Goal: Register for event/course

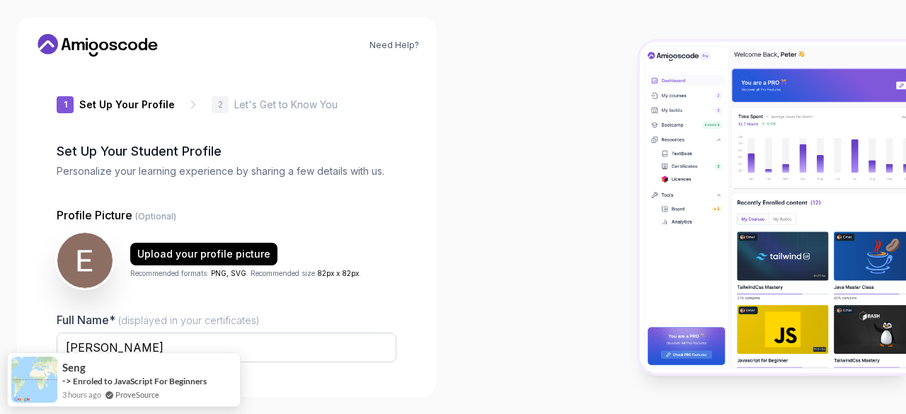
type input "proudbisonc5da7"
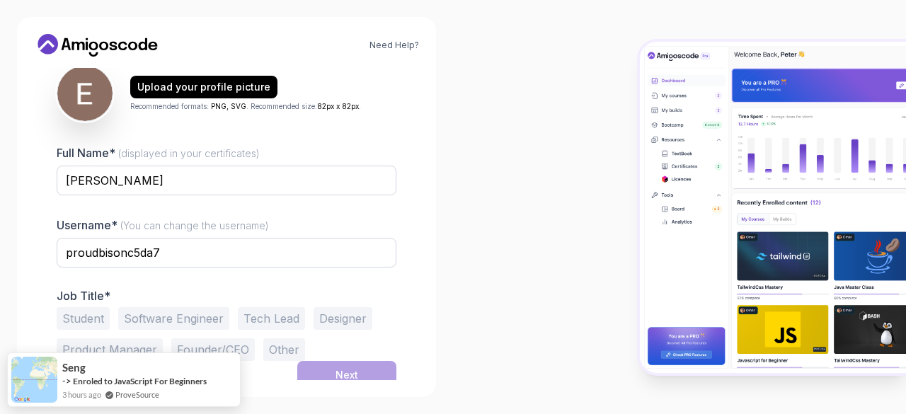
scroll to position [175, 0]
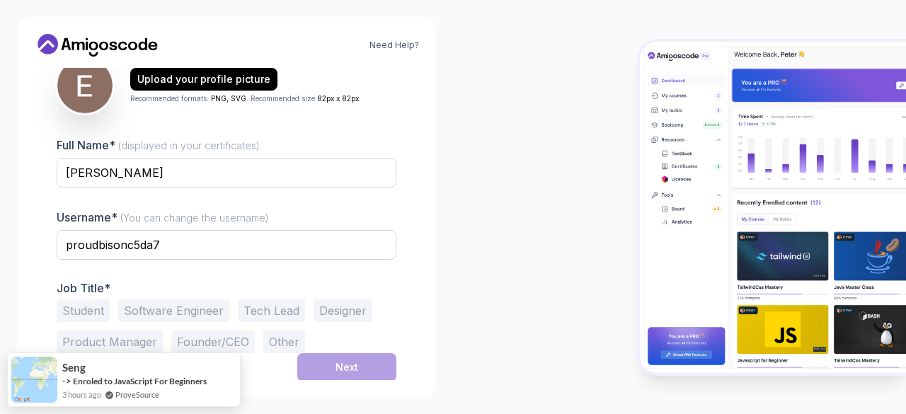
click at [173, 151] on label "Full Name* (displayed in your certificates)" at bounding box center [158, 145] width 203 height 14
click at [173, 158] on input "[PERSON_NAME]" at bounding box center [227, 173] width 340 height 30
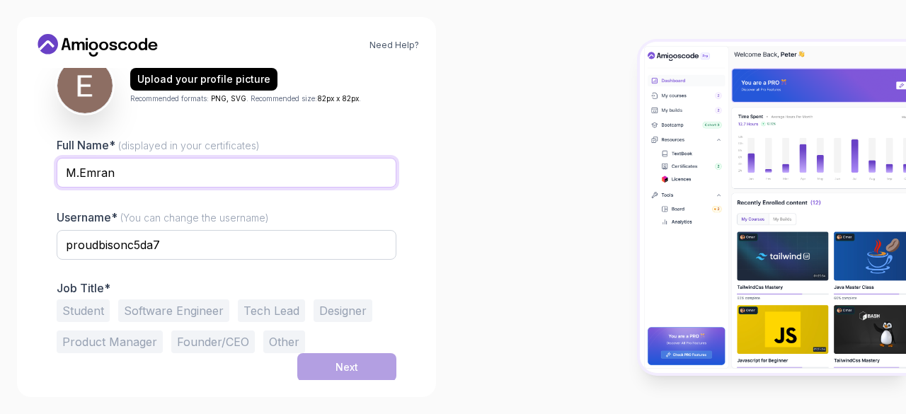
type input "M.Emran"
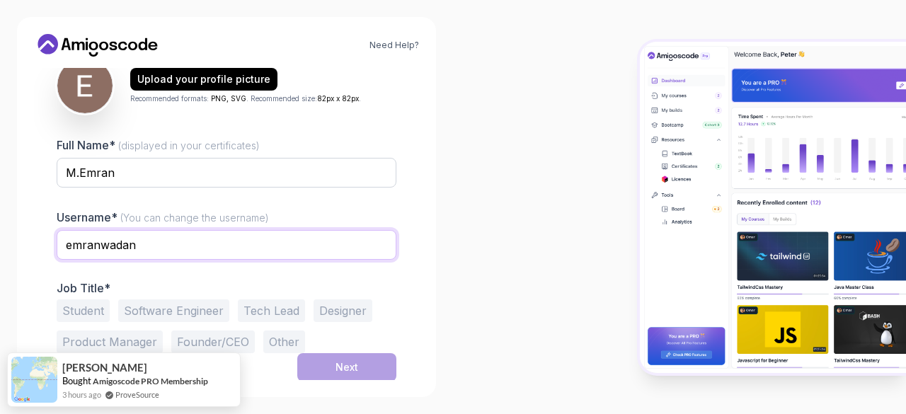
type input "emranwadan"
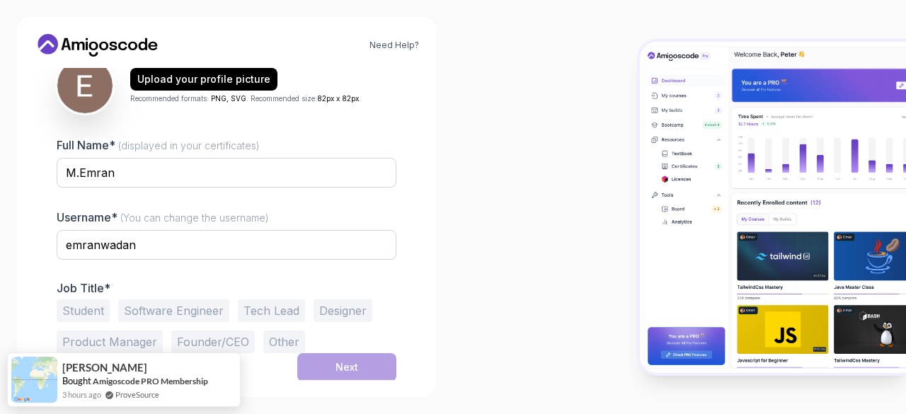
click at [93, 304] on button "Student" at bounding box center [83, 310] width 53 height 23
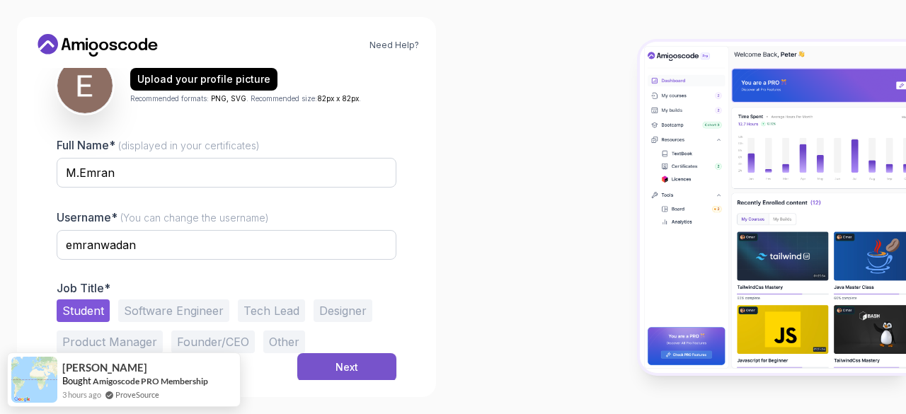
click at [362, 373] on button "Next" at bounding box center [346, 367] width 99 height 28
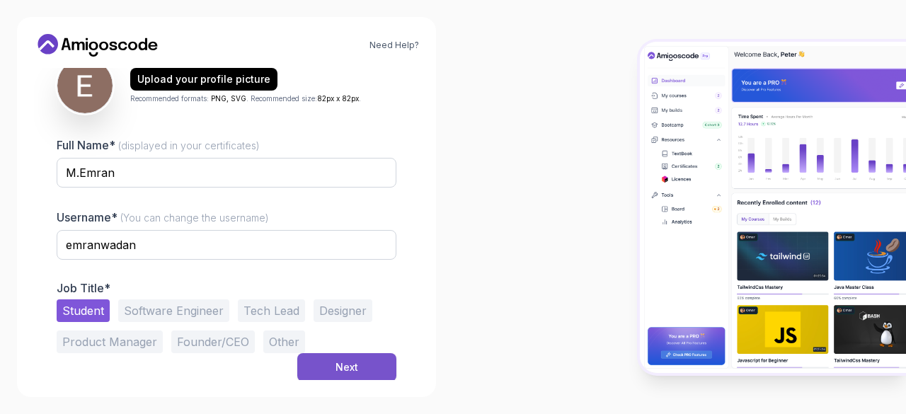
click at [355, 364] on div "Next" at bounding box center [346, 367] width 23 height 14
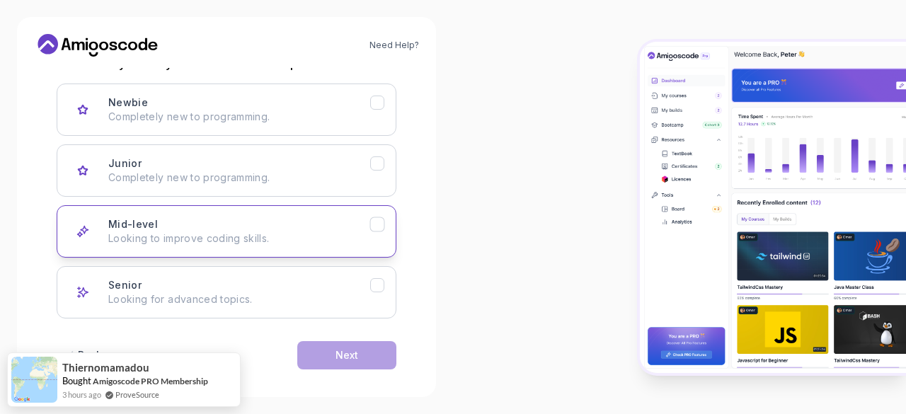
scroll to position [219, 0]
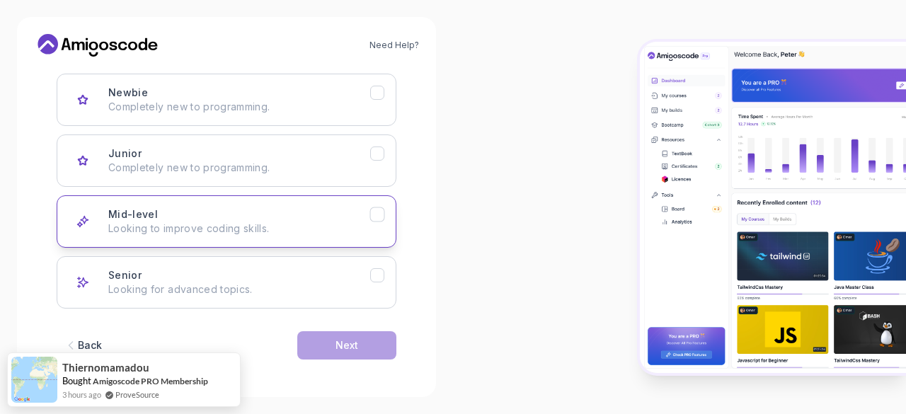
click at [175, 230] on p "Looking to improve coding skills." at bounding box center [239, 228] width 262 height 14
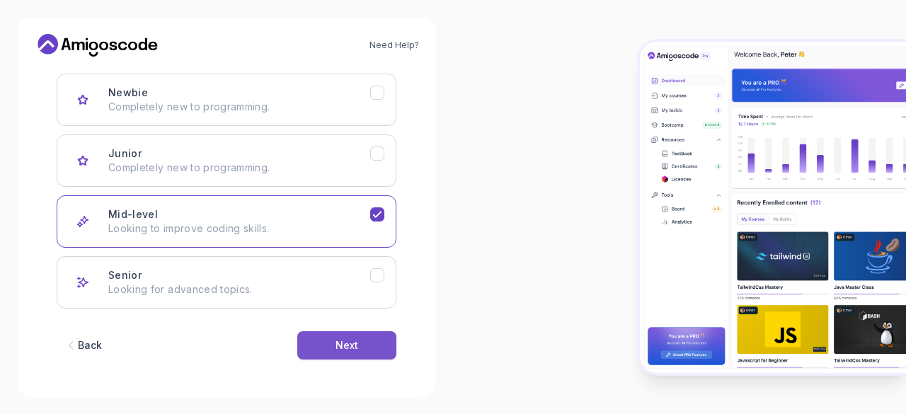
click at [334, 339] on button "Next" at bounding box center [346, 345] width 99 height 28
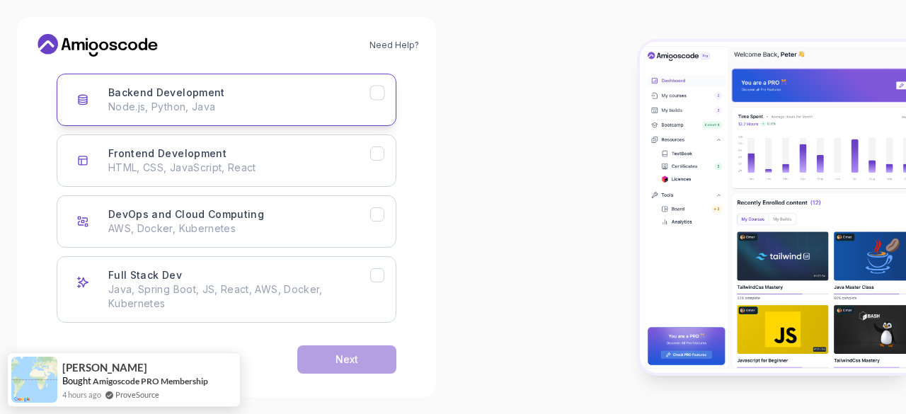
click at [242, 105] on p "Node.js, Python, Java" at bounding box center [239, 107] width 262 height 14
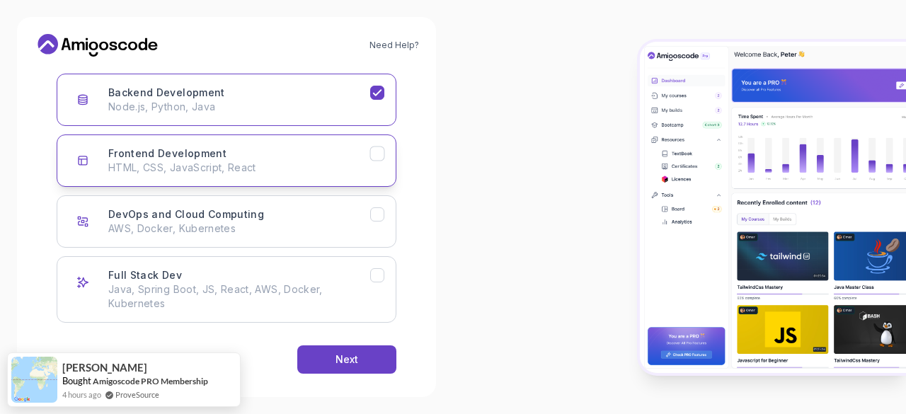
click at [346, 155] on div "Frontend Development HTML, CSS, JavaScript, React" at bounding box center [239, 160] width 262 height 28
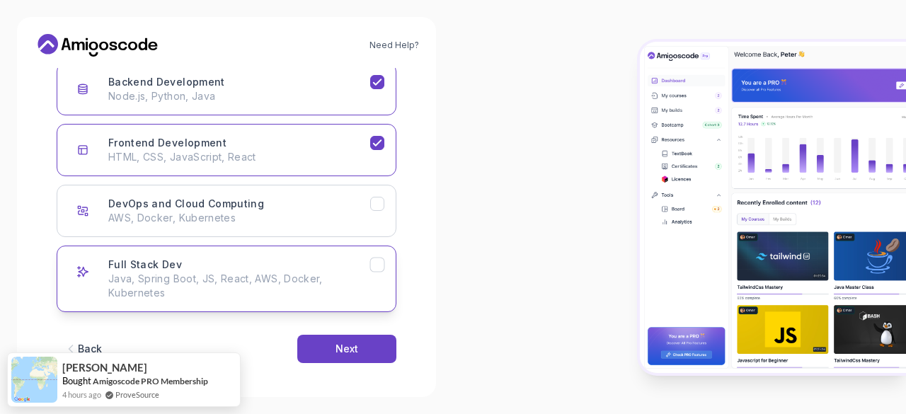
scroll to position [233, 0]
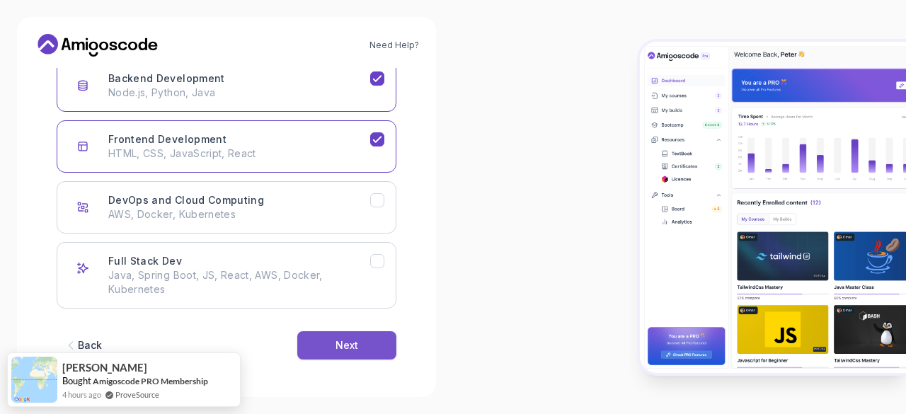
click at [362, 342] on button "Next" at bounding box center [346, 345] width 99 height 28
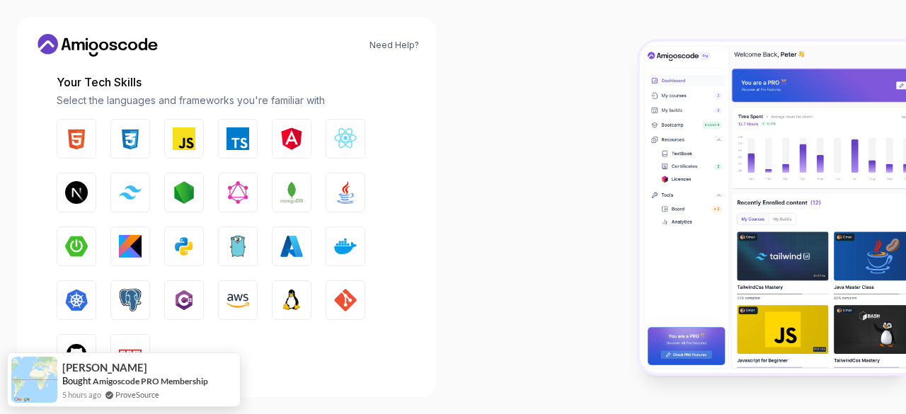
scroll to position [212, 0]
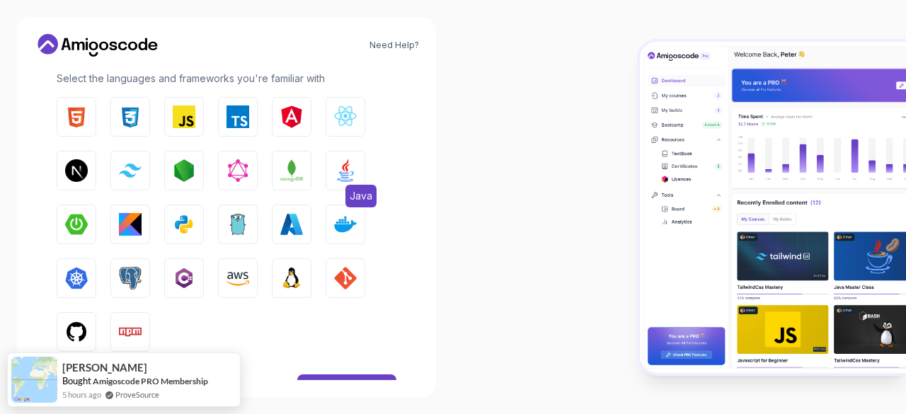
click at [362, 172] on button "Java" at bounding box center [346, 171] width 40 height 40
click at [179, 115] on img "button" at bounding box center [184, 116] width 23 height 23
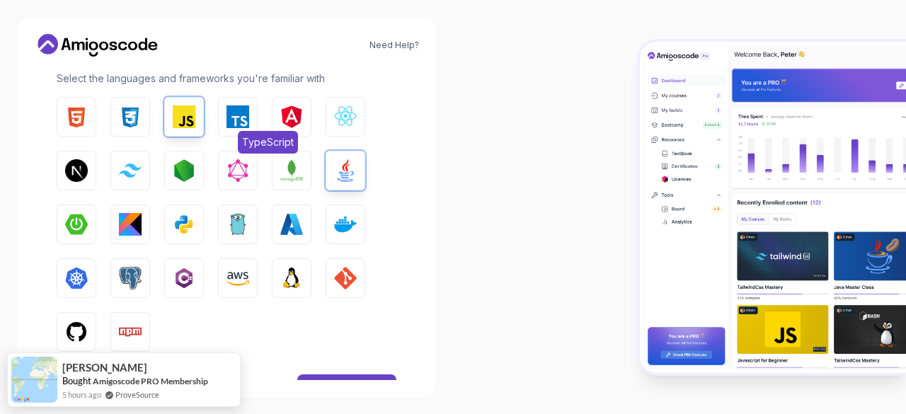
click at [251, 117] on button "TypeScript" at bounding box center [238, 117] width 40 height 40
click at [78, 117] on img "button" at bounding box center [76, 116] width 23 height 23
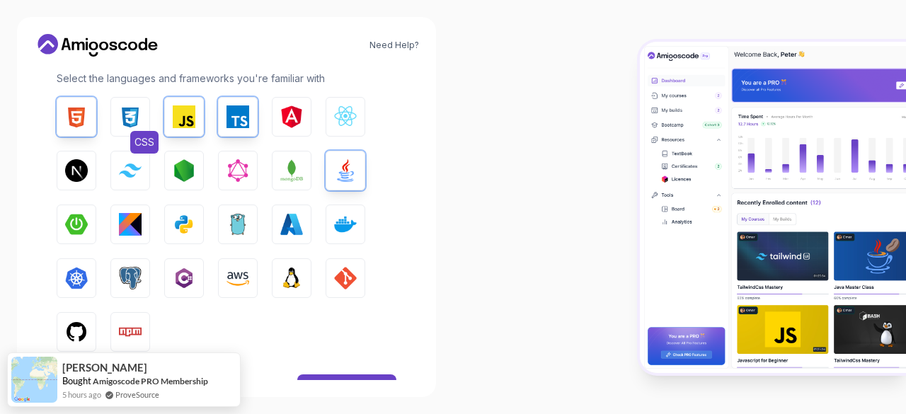
click at [129, 116] on img "button" at bounding box center [130, 116] width 23 height 23
click at [345, 282] on img "button" at bounding box center [345, 278] width 23 height 23
click at [144, 329] on button "Npm" at bounding box center [130, 332] width 40 height 40
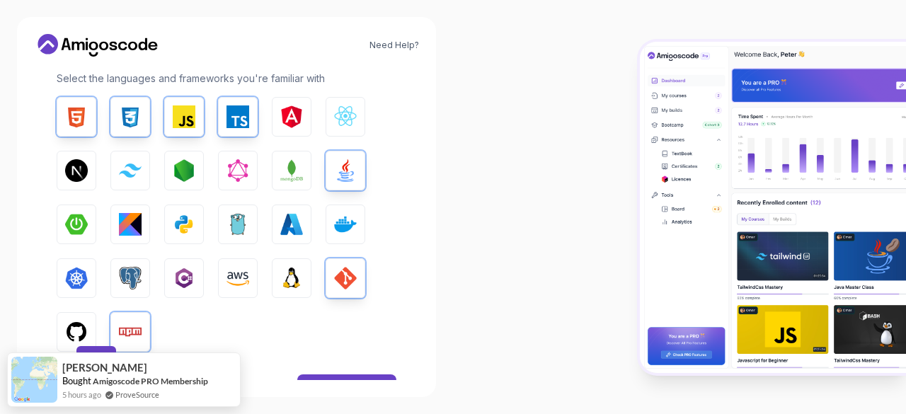
click at [78, 330] on img "button" at bounding box center [76, 332] width 23 height 23
click at [128, 272] on img "button" at bounding box center [130, 278] width 23 height 23
click at [190, 282] on img "button" at bounding box center [184, 278] width 23 height 23
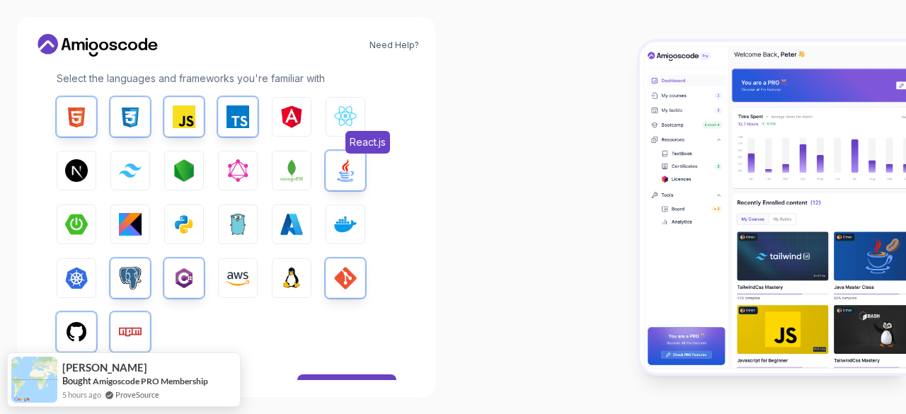
click at [340, 123] on img "button" at bounding box center [345, 116] width 23 height 23
click at [83, 171] on img "button" at bounding box center [76, 170] width 23 height 23
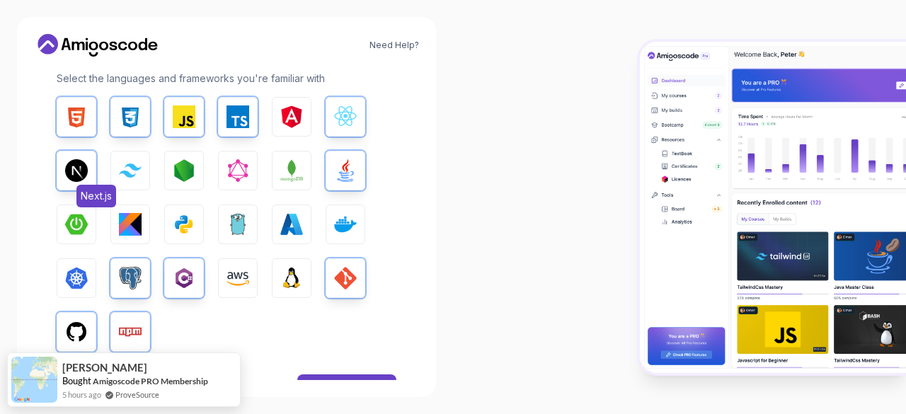
click at [83, 171] on img "button" at bounding box center [76, 170] width 23 height 23
click at [341, 120] on img "button" at bounding box center [345, 116] width 23 height 23
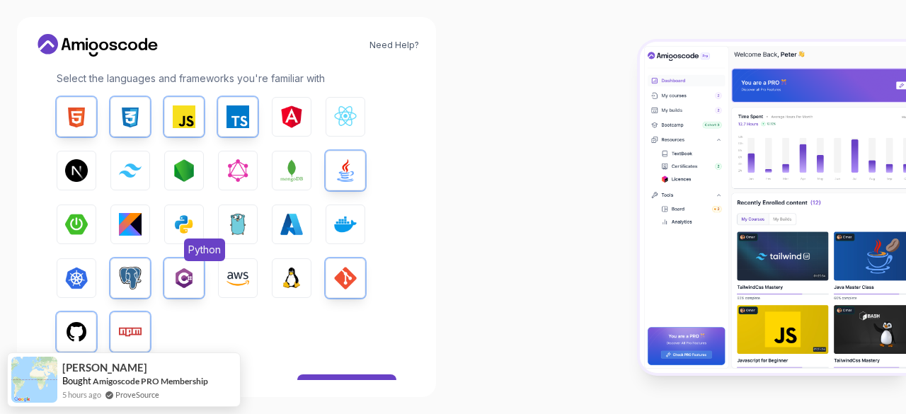
click at [173, 234] on img "button" at bounding box center [184, 224] width 23 height 23
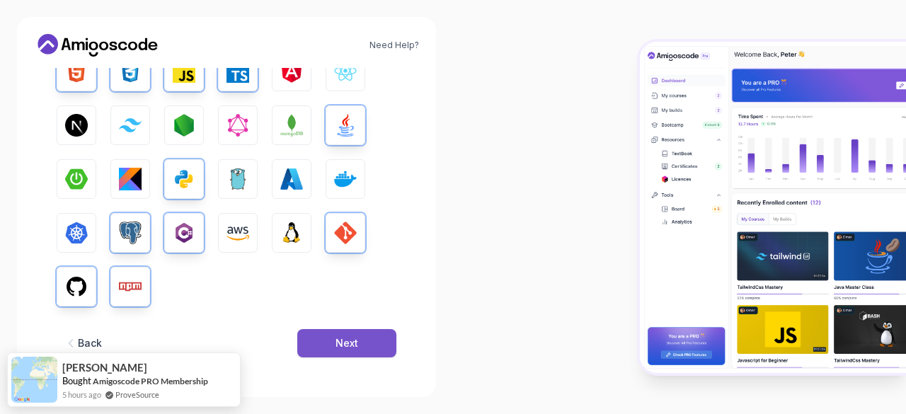
click at [371, 346] on button "Next" at bounding box center [346, 343] width 99 height 28
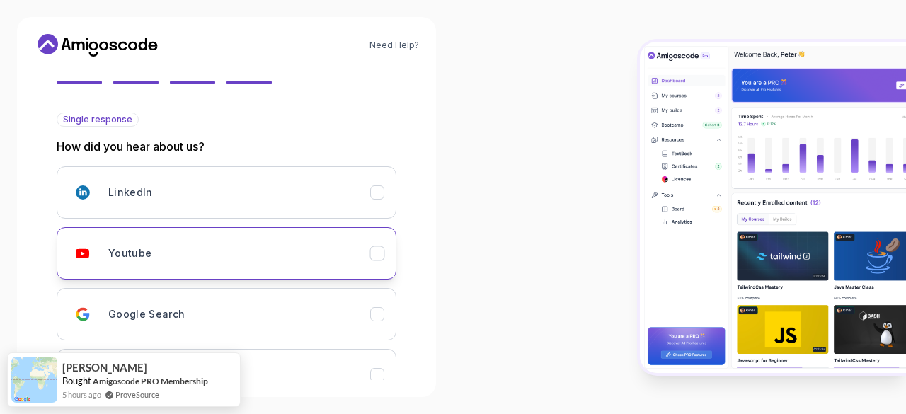
scroll to position [156, 0]
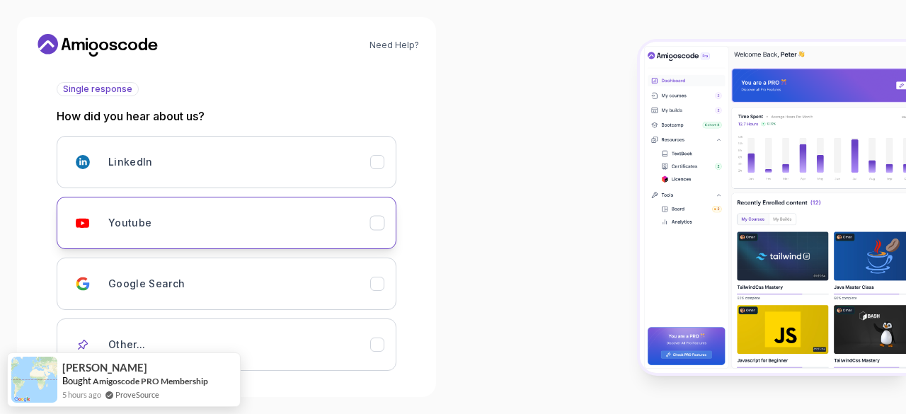
click at [183, 220] on div "Youtube" at bounding box center [239, 223] width 262 height 28
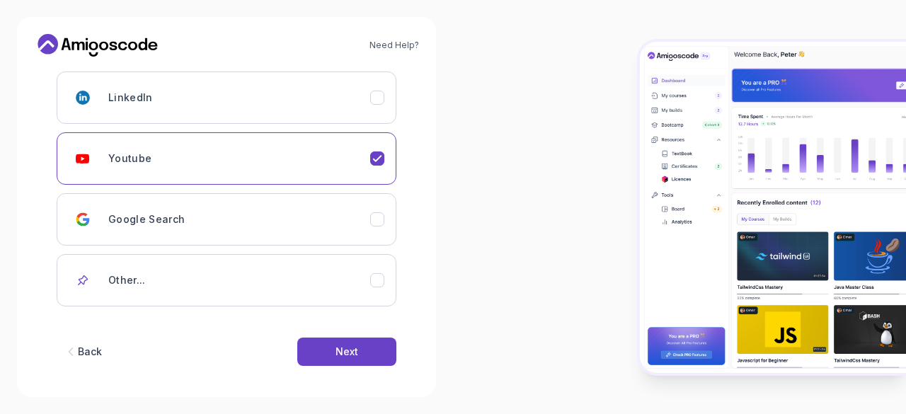
scroll to position [227, 0]
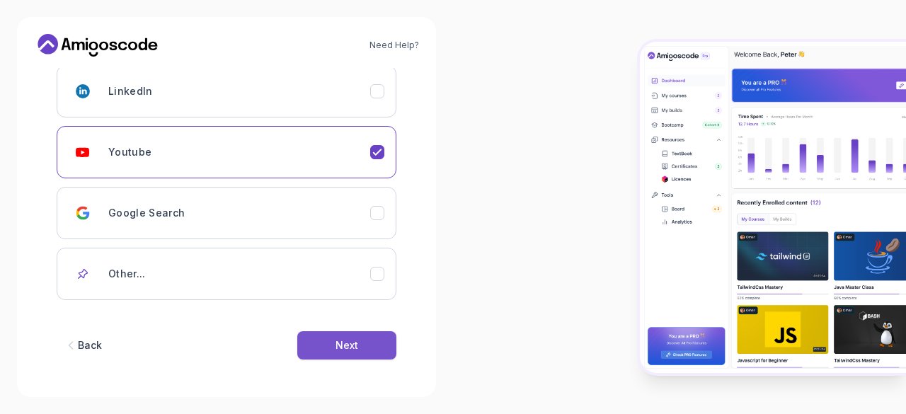
click at [388, 340] on button "Next" at bounding box center [346, 345] width 99 height 28
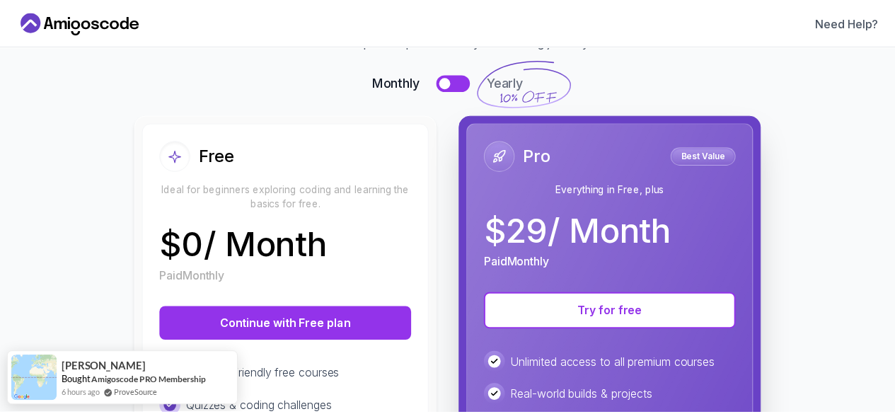
scroll to position [142, 0]
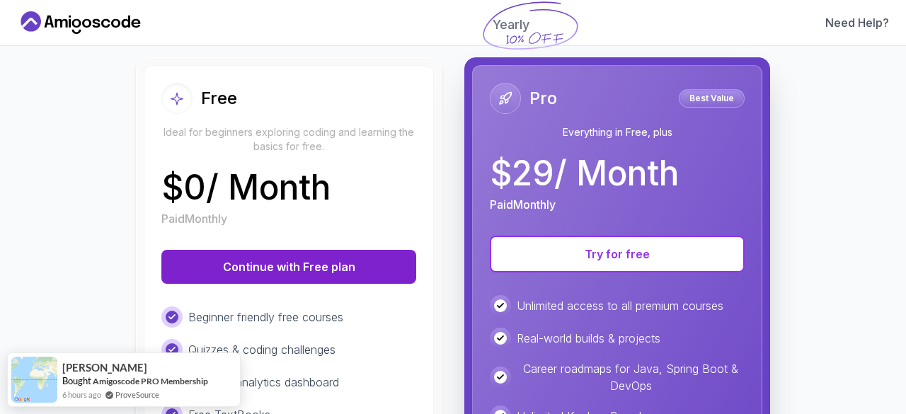
click at [311, 272] on button "Continue with Free plan" at bounding box center [288, 267] width 255 height 34
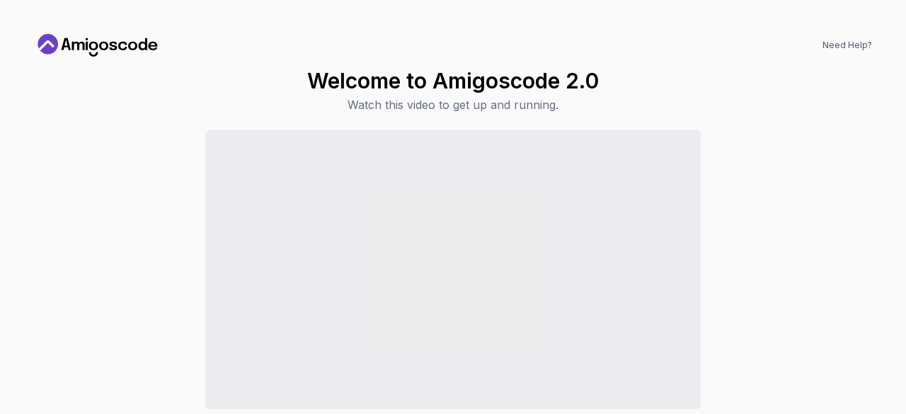
click at [74, 51] on icon at bounding box center [97, 45] width 127 height 23
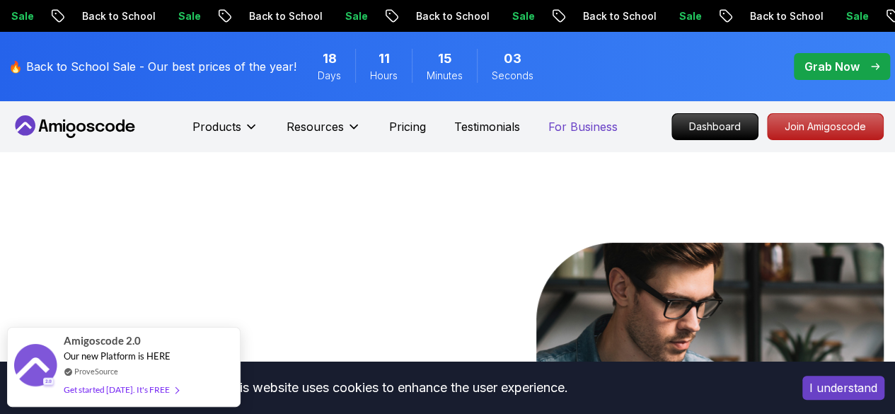
drag, startPoint x: 625, startPoint y: 100, endPoint x: 567, endPoint y: 129, distance: 65.2
click at [58, 122] on icon at bounding box center [74, 126] width 127 height 23
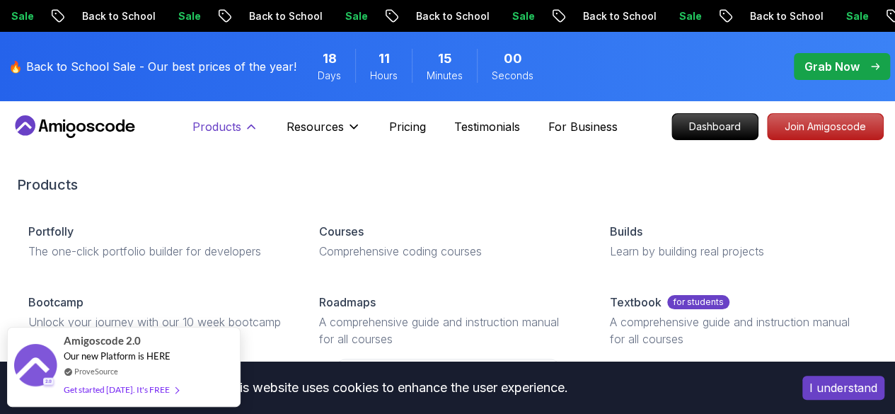
click at [218, 134] on p "Products" at bounding box center [216, 126] width 49 height 17
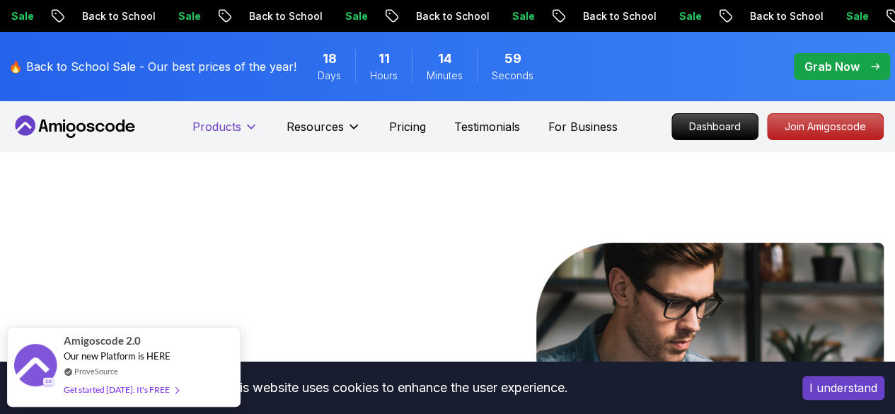
click at [218, 134] on p "Products" at bounding box center [216, 126] width 49 height 17
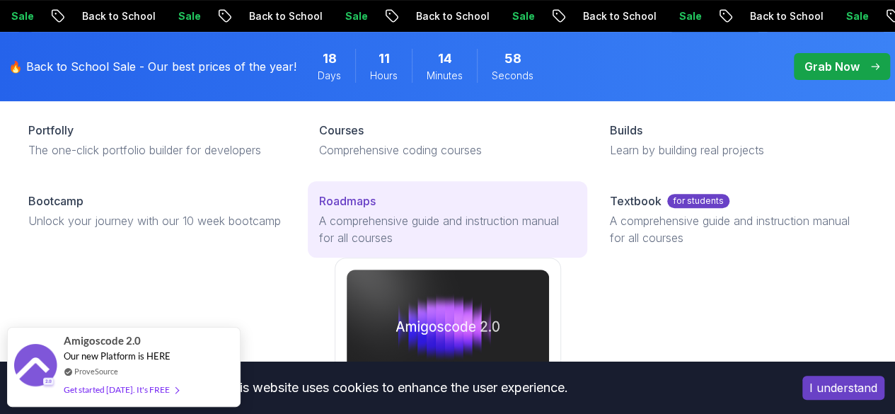
scroll to position [212, 0]
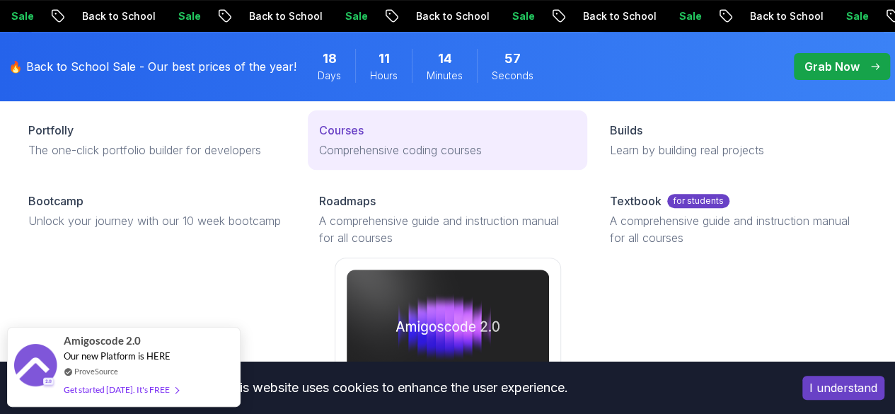
click at [319, 159] on p "Comprehensive coding courses" at bounding box center [447, 150] width 257 height 17
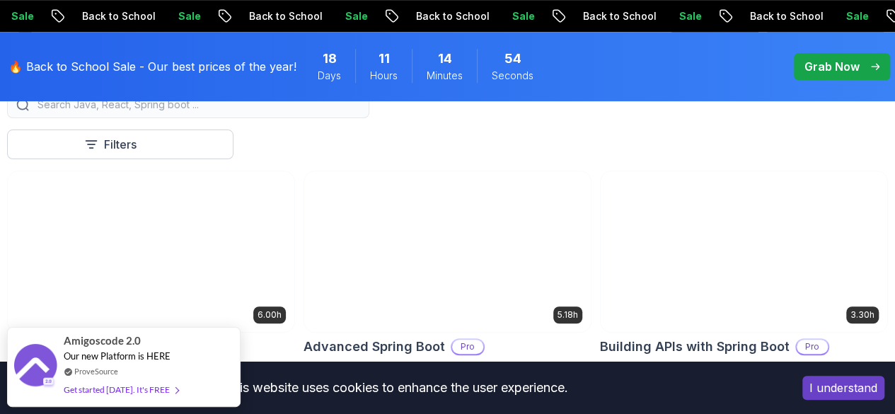
scroll to position [283, 0]
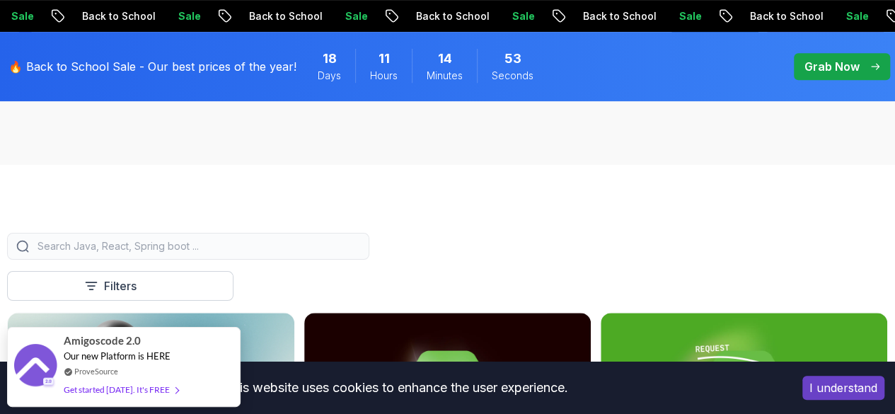
click at [360, 253] on input "search" at bounding box center [198, 246] width 326 height 14
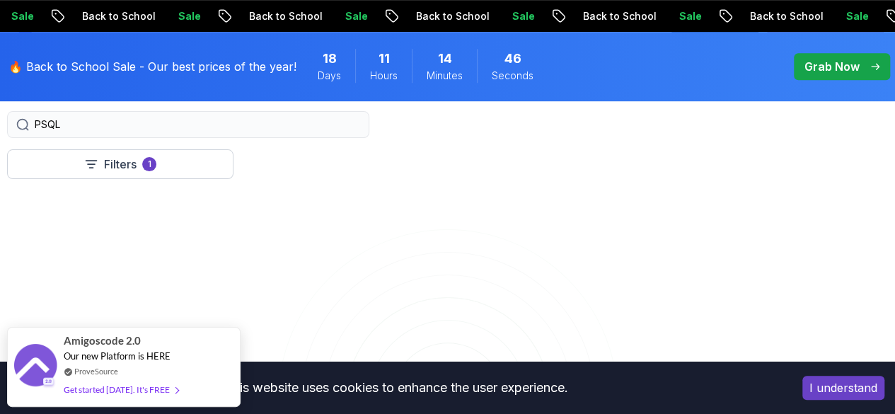
scroll to position [354, 0]
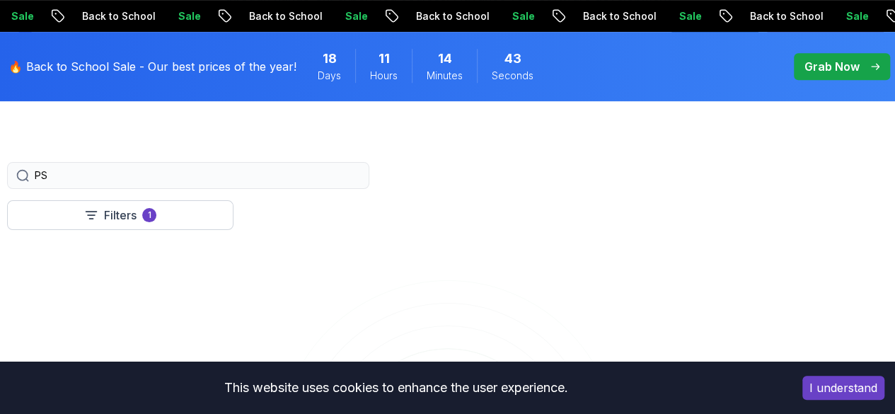
type input "P"
type input "p"
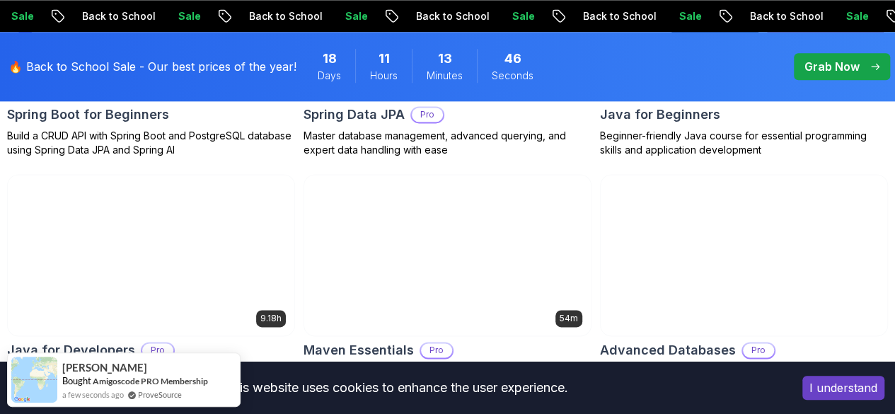
scroll to position [849, 0]
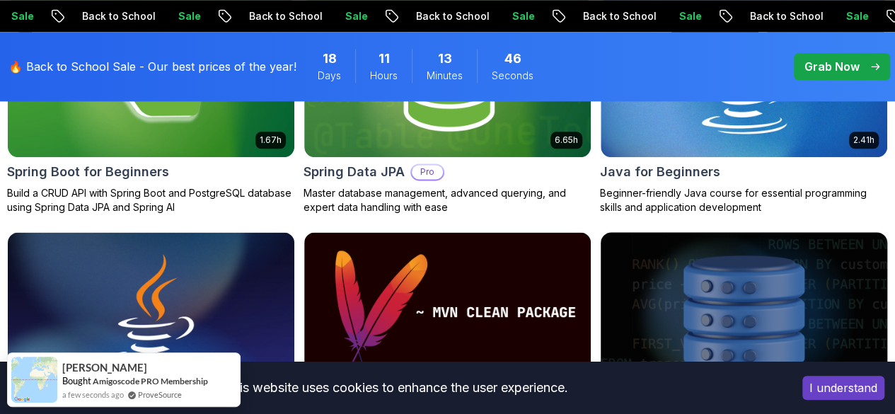
click at [781, 228] on img at bounding box center [744, 312] width 301 height 168
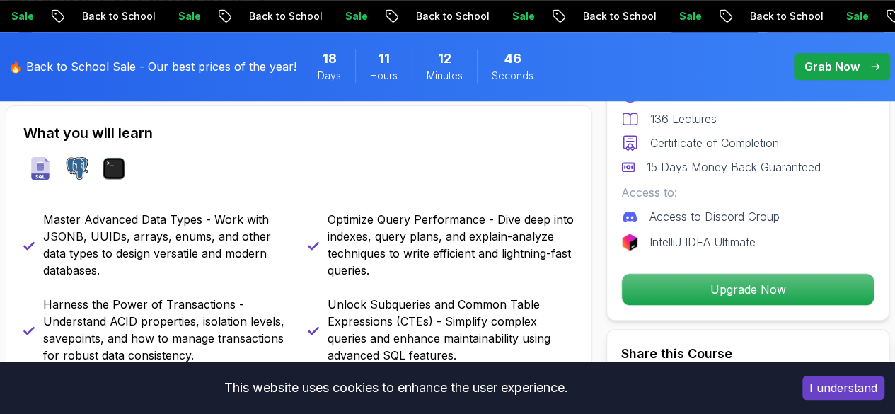
scroll to position [566, 0]
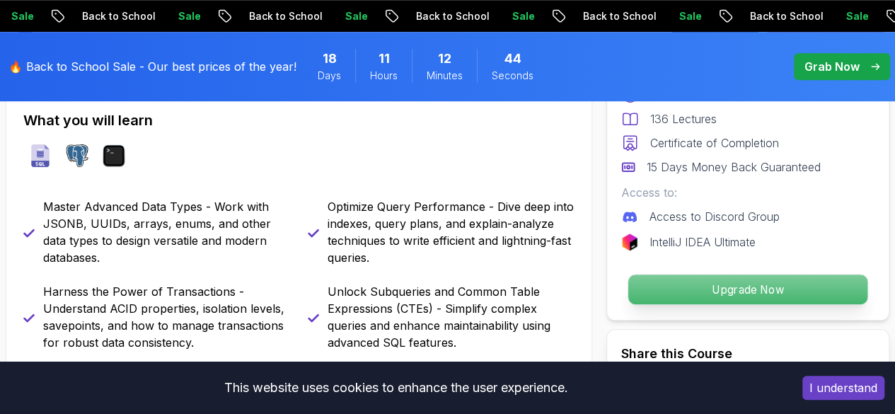
click at [766, 282] on p "Upgrade Now" at bounding box center [747, 290] width 239 height 30
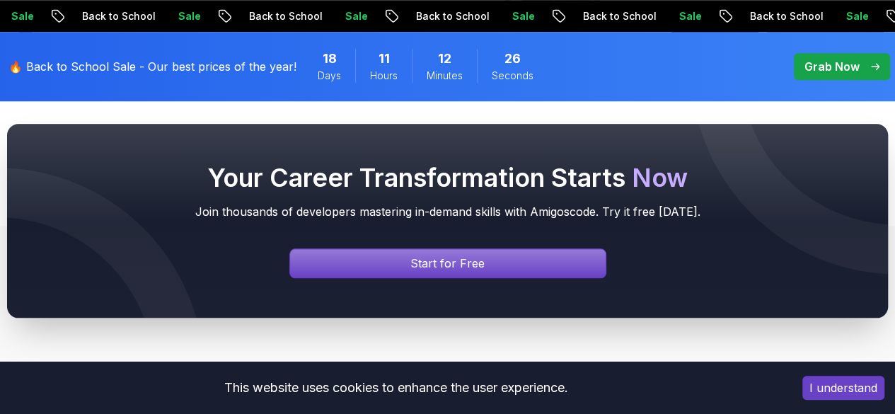
scroll to position [5989, 0]
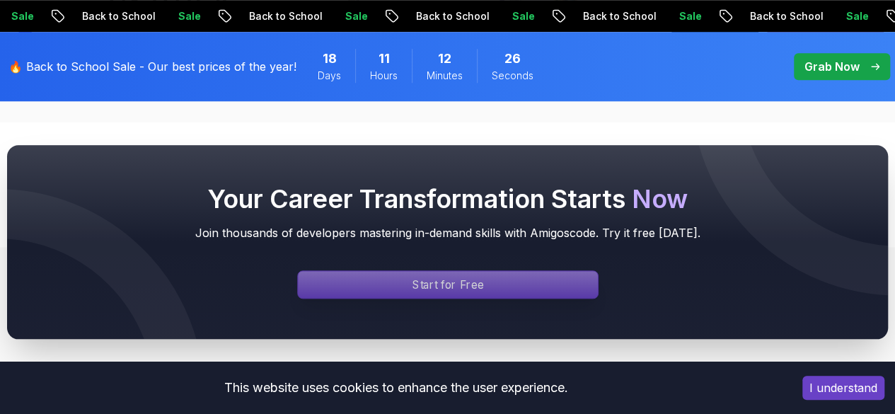
click at [372, 277] on div "Signin page" at bounding box center [448, 284] width 300 height 27
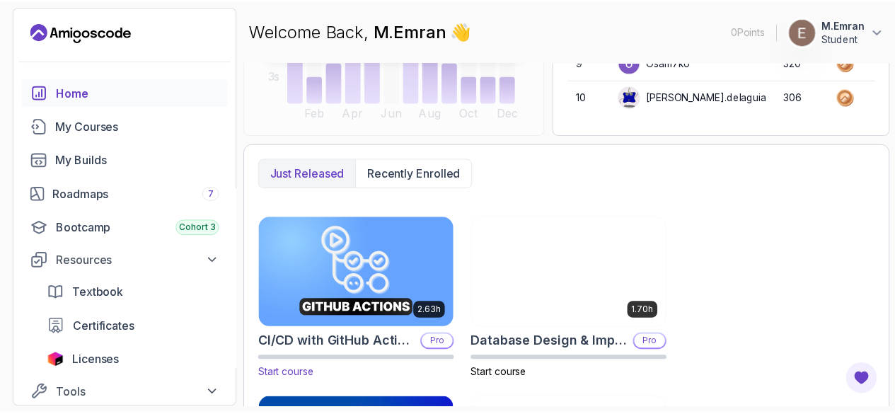
scroll to position [354, 0]
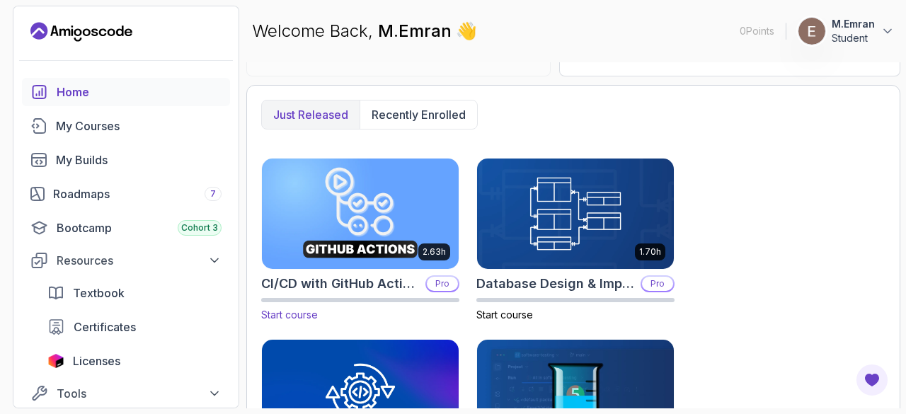
click at [372, 255] on img at bounding box center [360, 213] width 207 height 115
